Goal: Task Accomplishment & Management: Manage account settings

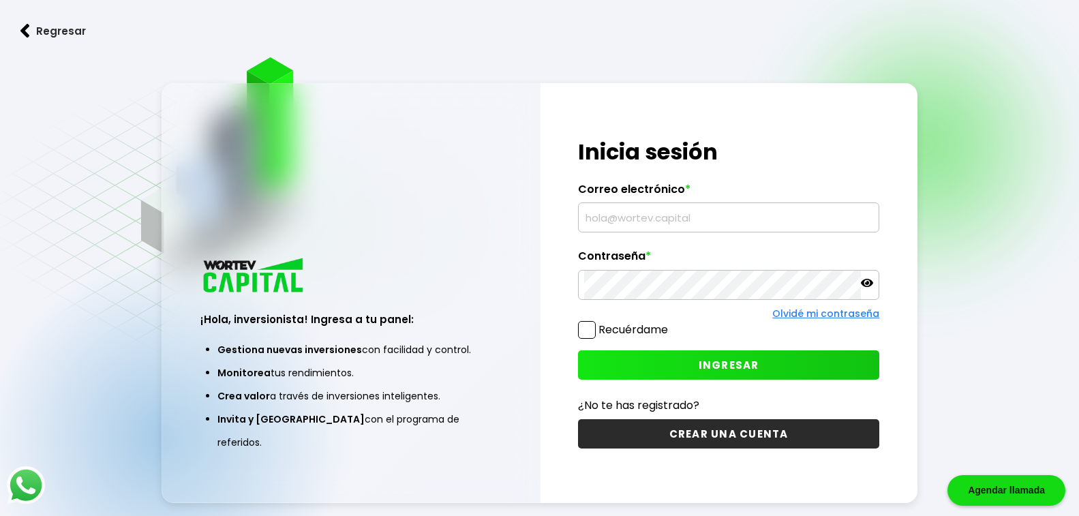
type input "[EMAIL_ADDRESS][DOMAIN_NAME]"
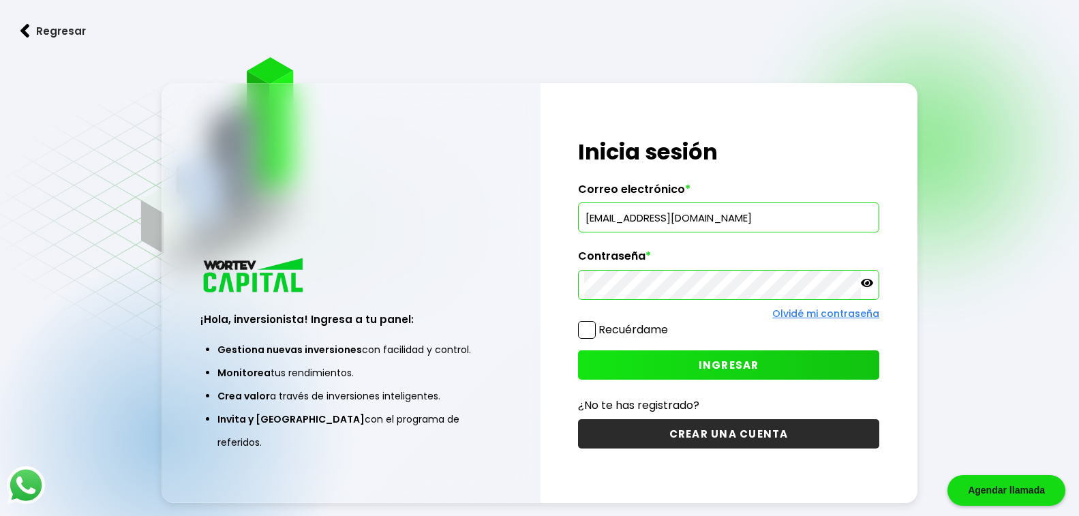
click at [714, 366] on span "INGRESAR" at bounding box center [729, 365] width 61 height 14
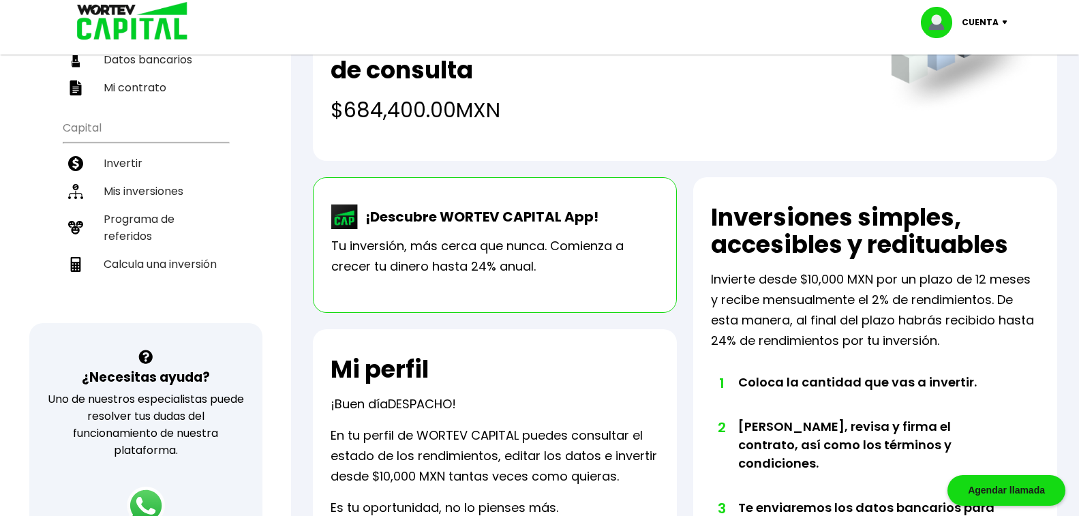
scroll to position [169, 0]
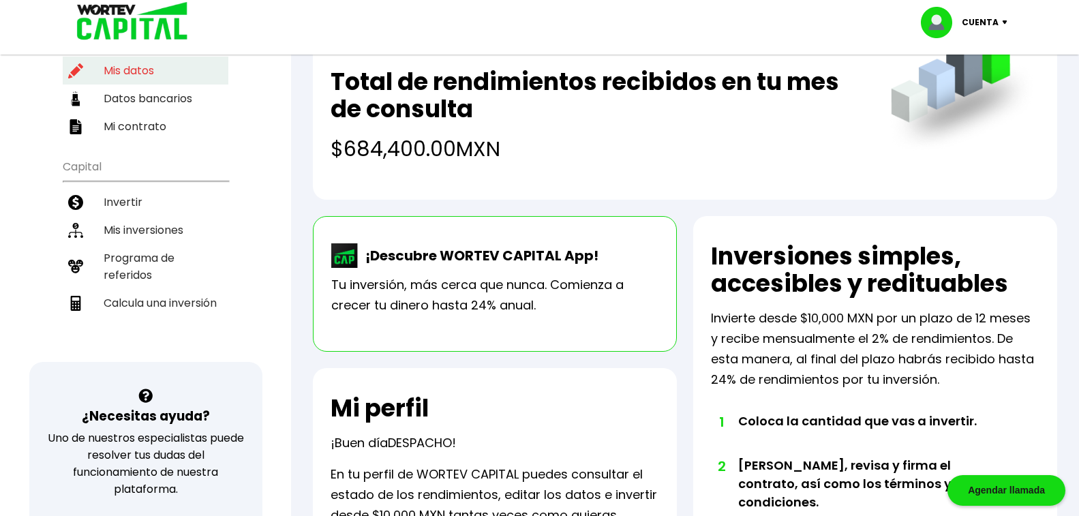
click at [123, 69] on li "Mis datos" at bounding box center [146, 71] width 166 height 28
select select "DF"
select select "Inbursa"
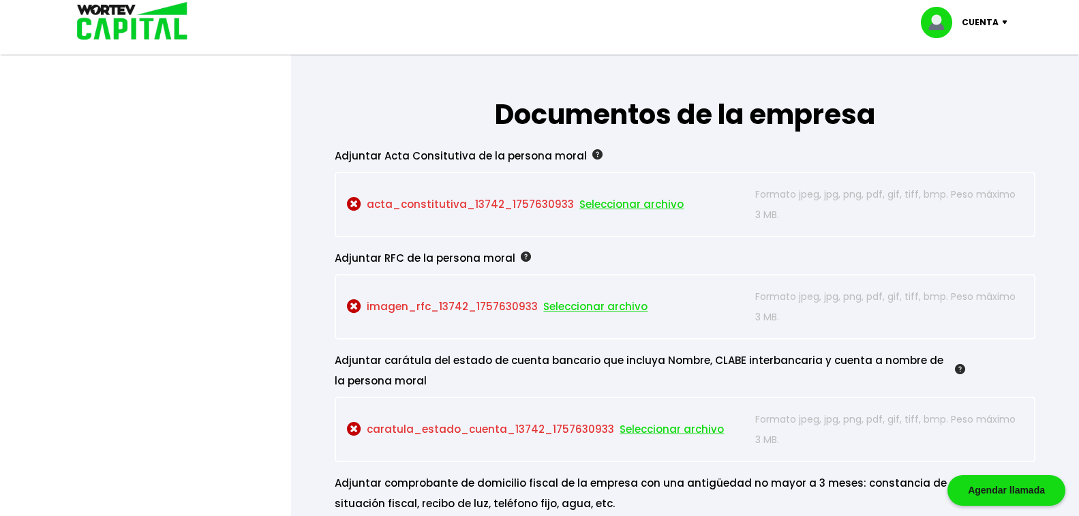
scroll to position [1154, 0]
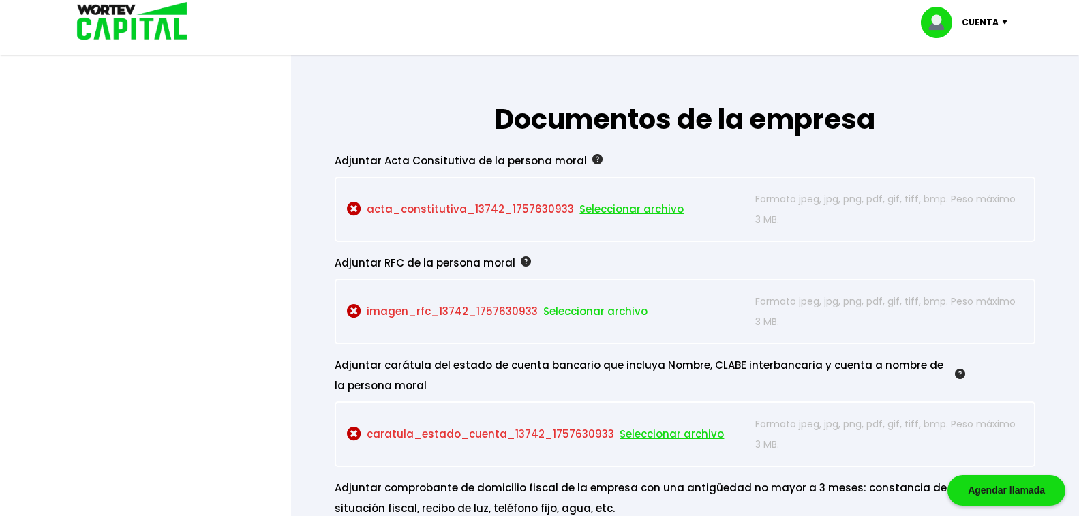
click at [352, 209] on img at bounding box center [354, 209] width 14 height 14
click at [619, 211] on span "Seleccionar archivo" at bounding box center [631, 209] width 104 height 20
click at [615, 210] on span "Seleccionar archivo" at bounding box center [631, 209] width 104 height 20
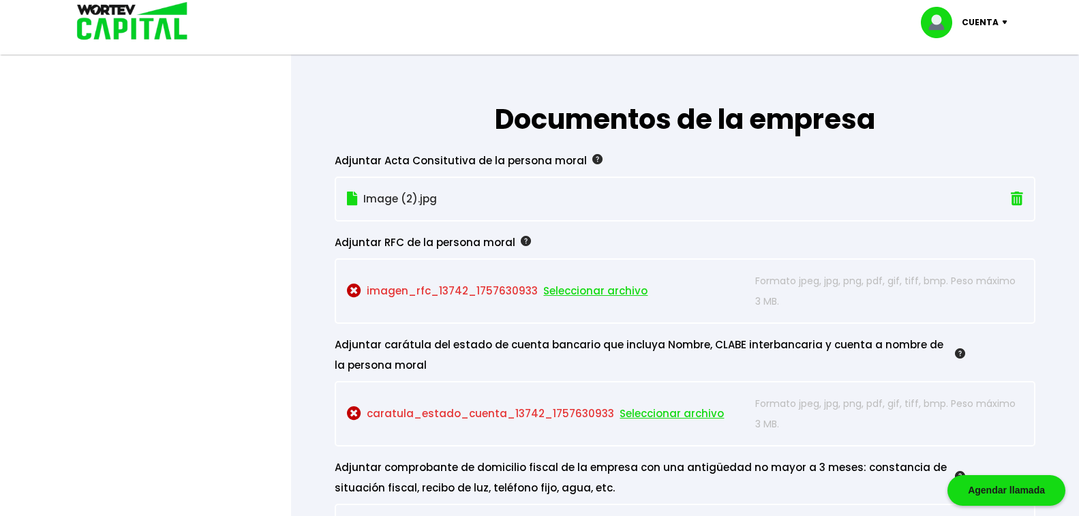
click at [352, 204] on img at bounding box center [352, 198] width 11 height 14
click at [521, 243] on img at bounding box center [526, 241] width 10 height 10
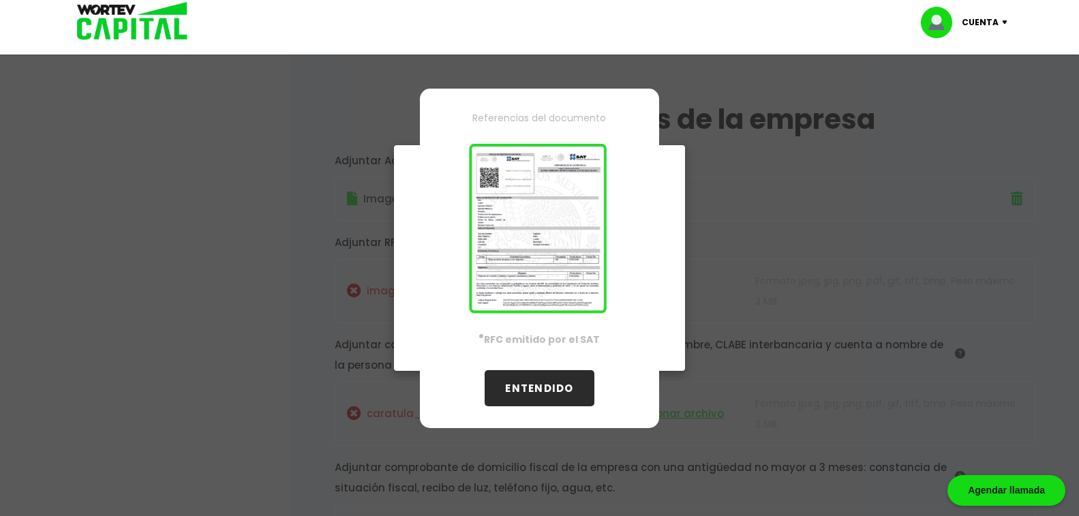
click at [534, 370] on button "ENTENDIDO" at bounding box center [539, 388] width 109 height 36
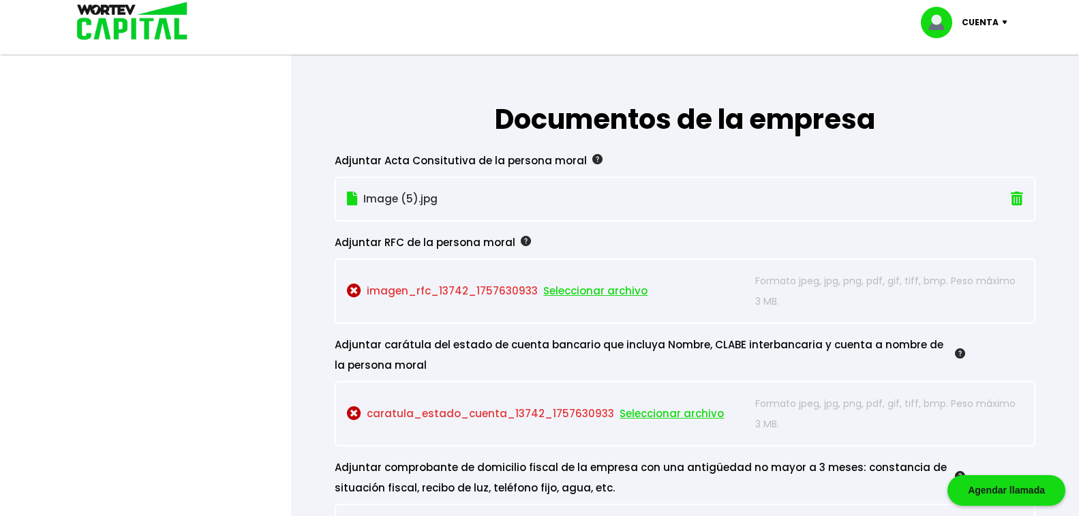
click at [386, 195] on p "Image (5).jpg" at bounding box center [631, 199] width 569 height 20
click at [572, 289] on span "Seleccionar archivo" at bounding box center [595, 291] width 104 height 20
